Goal: Information Seeking & Learning: Understand process/instructions

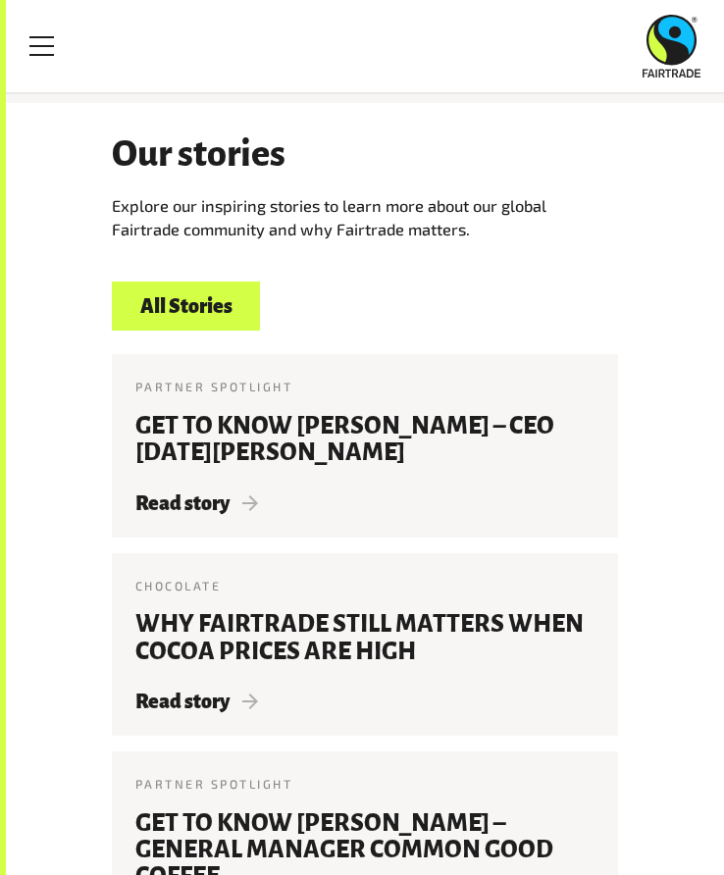
scroll to position [2159, 0]
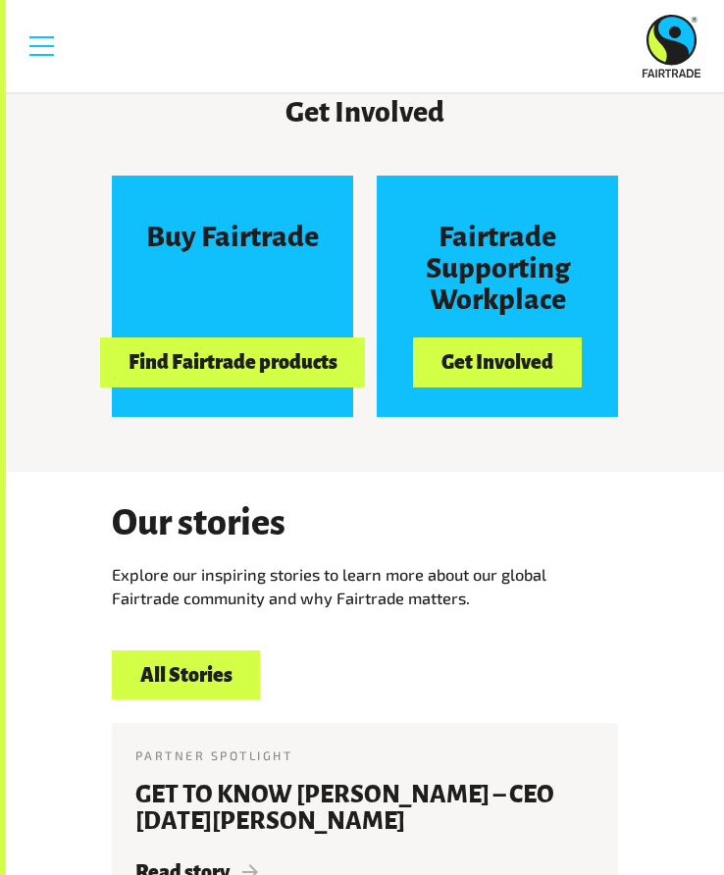
click at [42, 55] on link "Menu" at bounding box center [42, 46] width 49 height 49
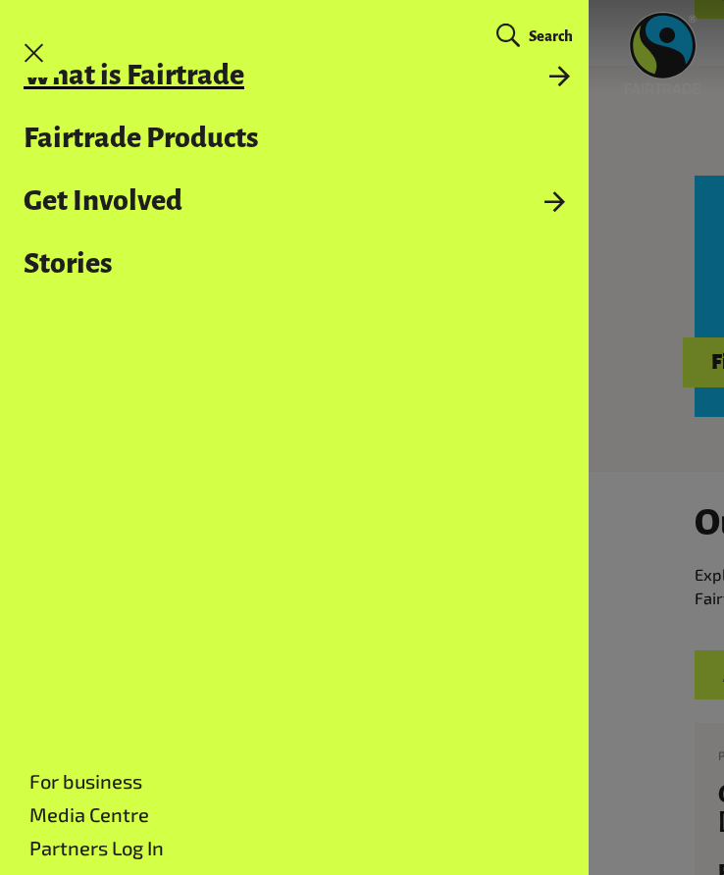
click at [572, 75] on link "What is Fairtrade" at bounding box center [294, 75] width 589 height 31
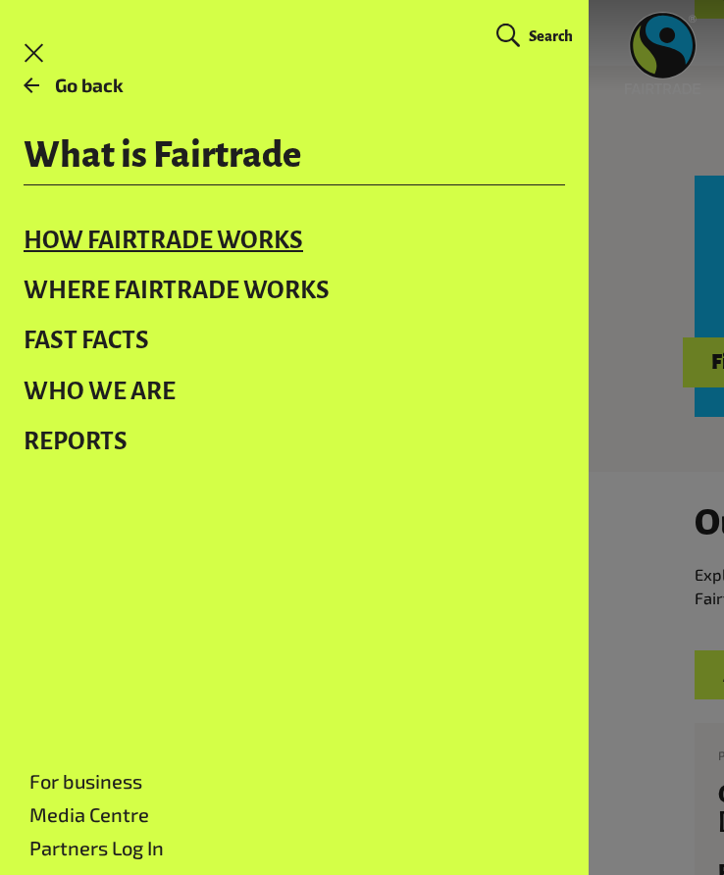
click at [216, 243] on link "How Fairtrade works" at bounding box center [294, 240] width 589 height 50
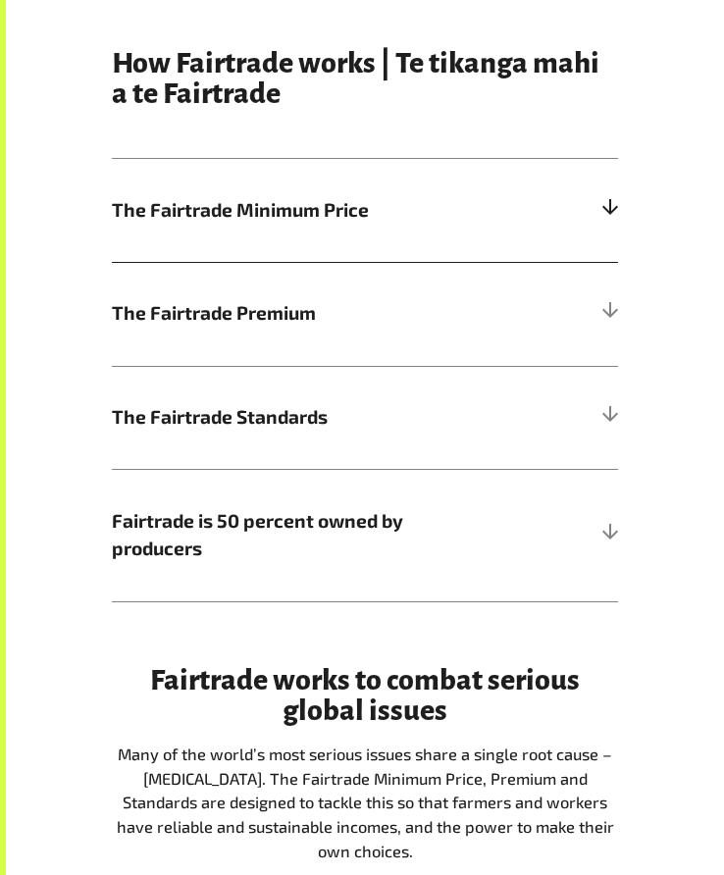
scroll to position [785, 0]
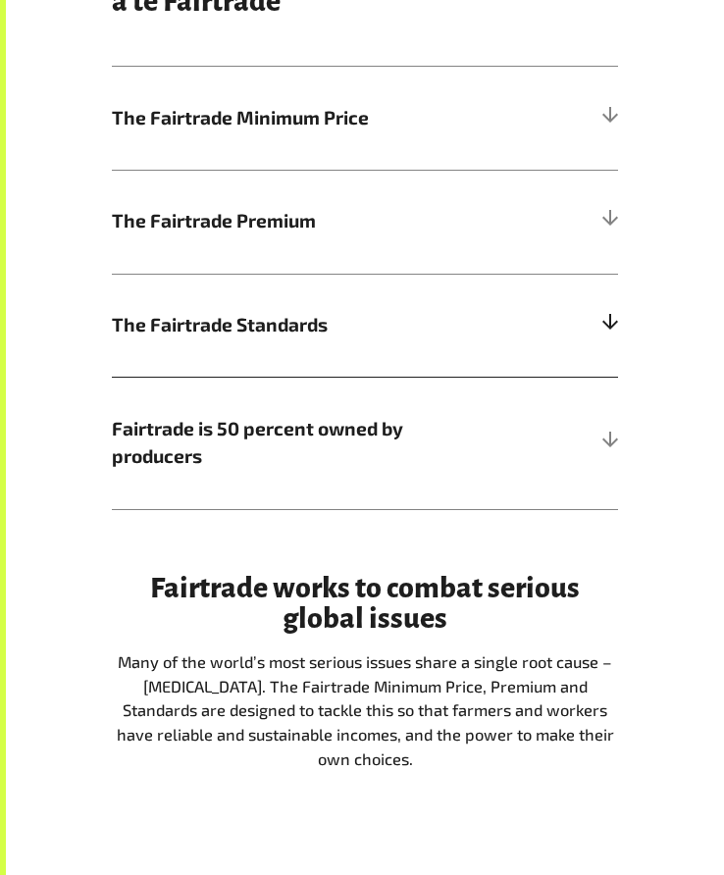
click at [313, 327] on span "The Fairtrade Standards" at bounding box center [302, 325] width 380 height 28
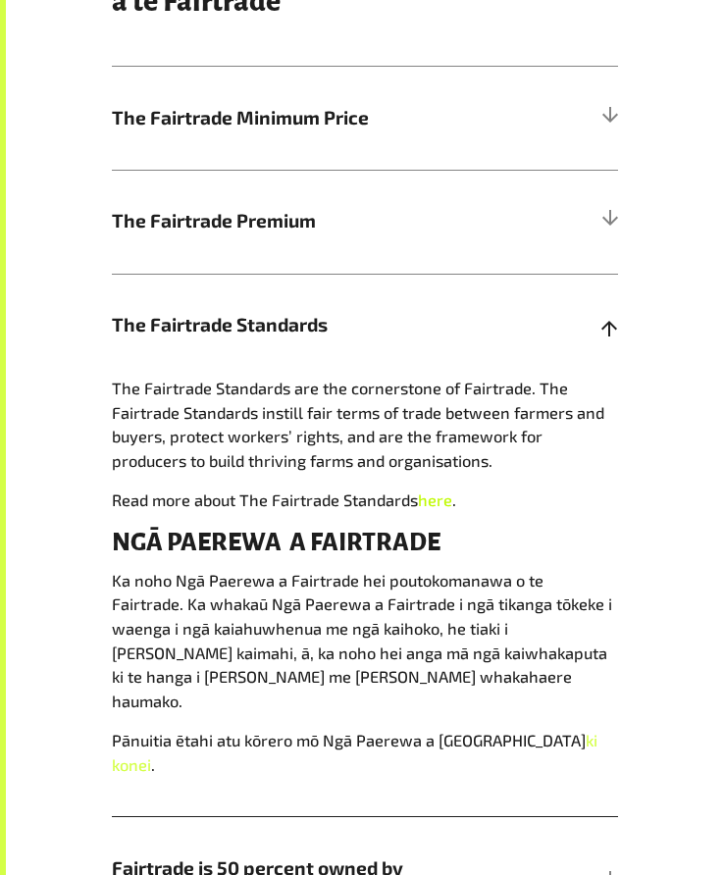
click at [426, 504] on link "here" at bounding box center [435, 500] width 34 height 19
